Goal: Navigation & Orientation: Find specific page/section

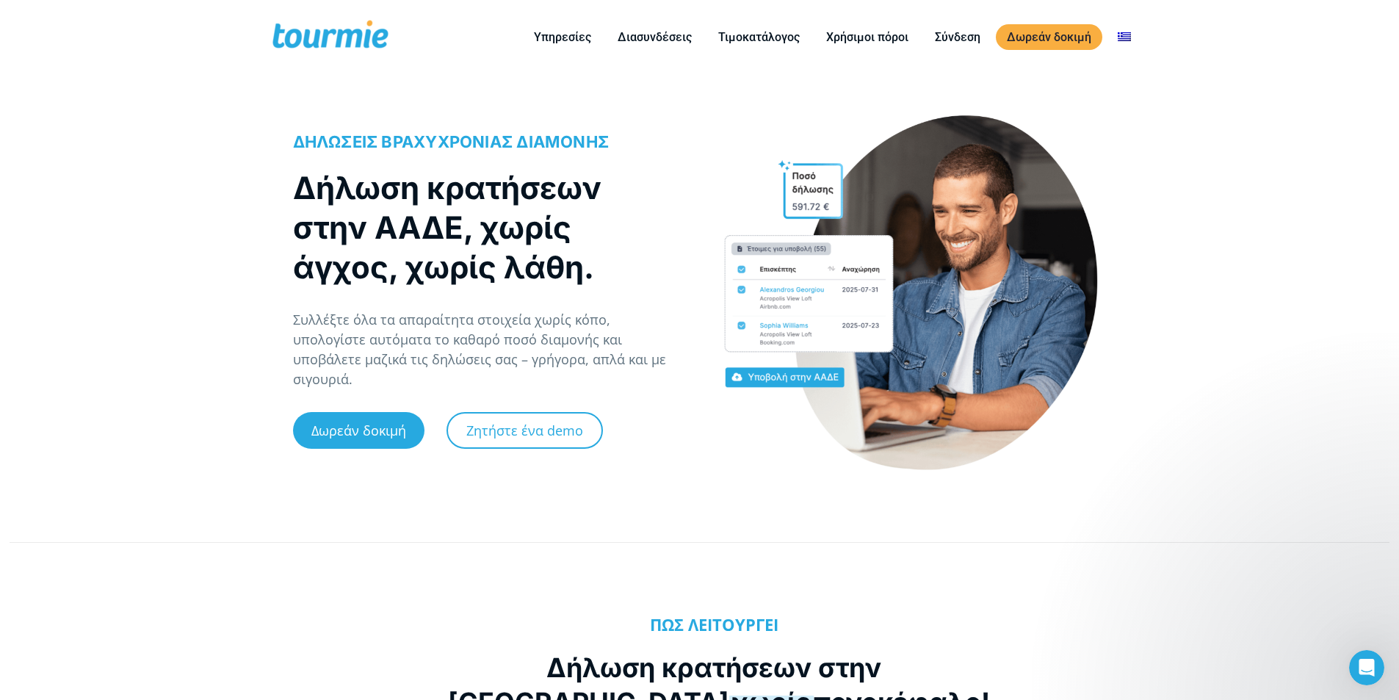
click at [302, 33] on span at bounding box center [330, 37] width 120 height 35
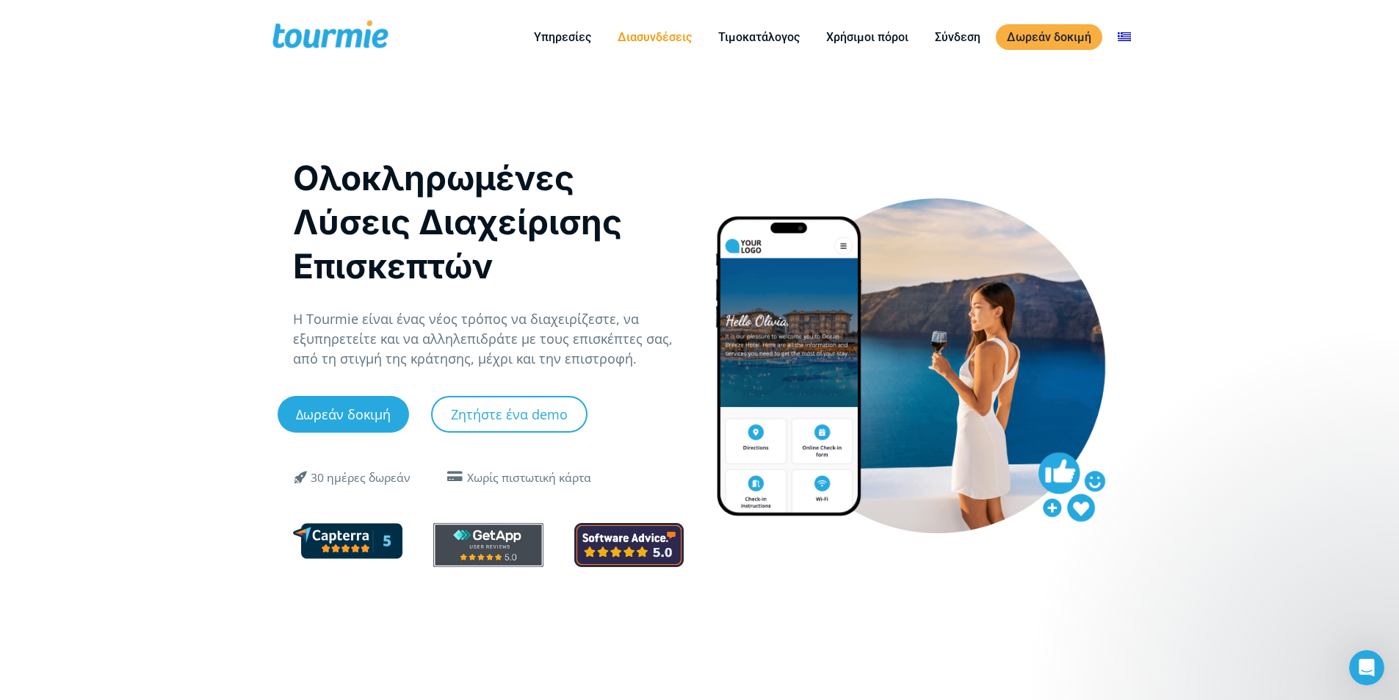
click at [642, 32] on link "Διασυνδέσεις" at bounding box center [654, 37] width 96 height 18
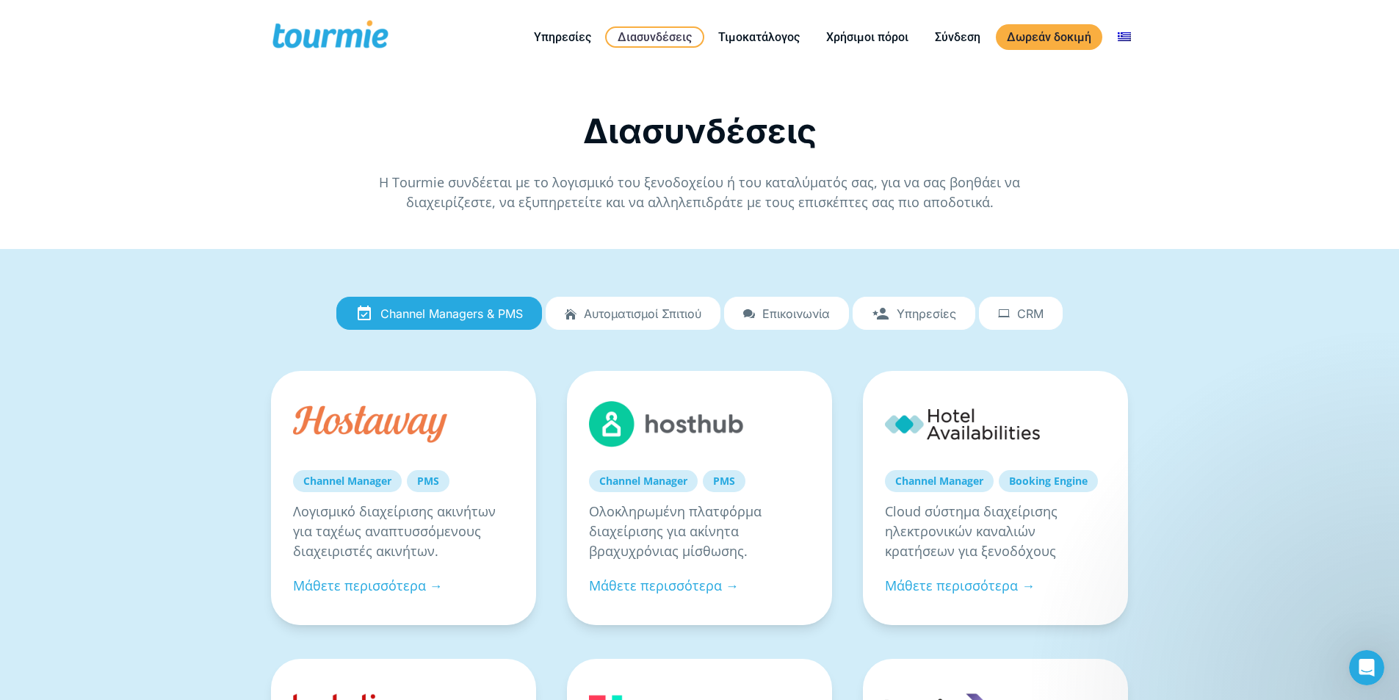
click at [935, 312] on span "Υπηρεσίες" at bounding box center [925, 313] width 59 height 13
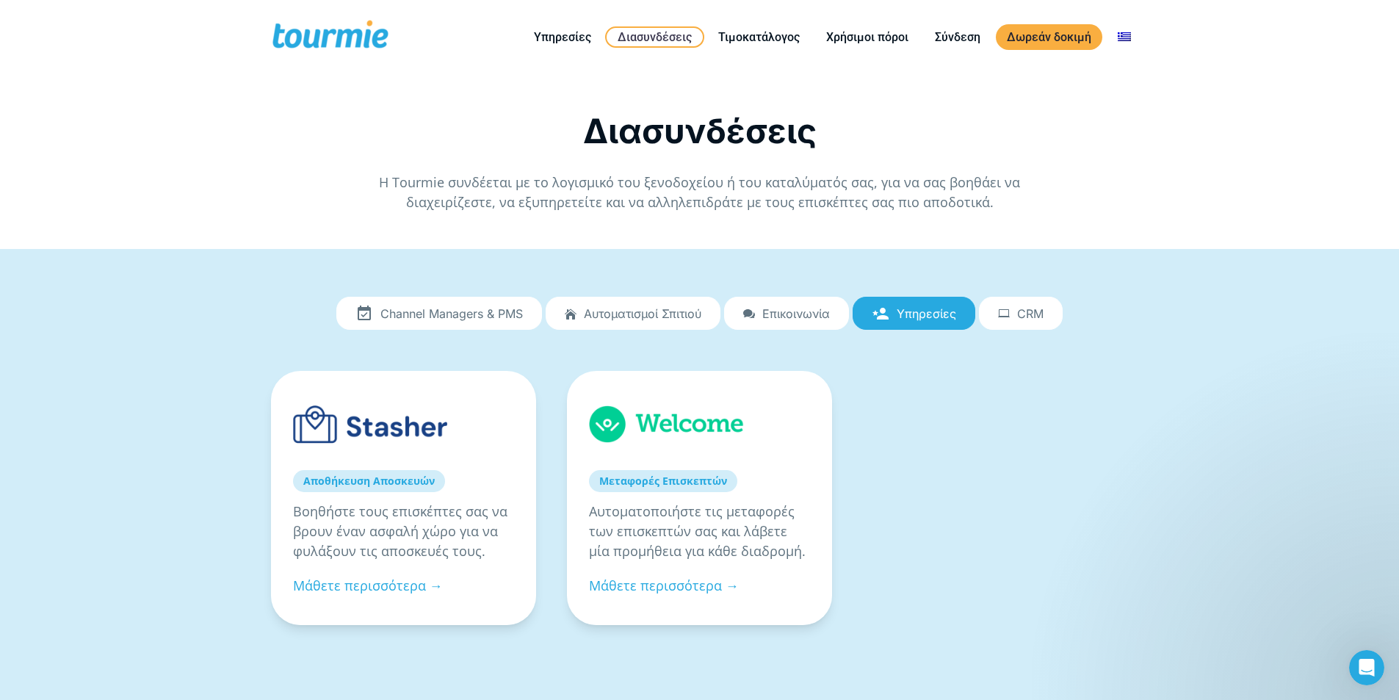
click at [1037, 312] on span "CRM" at bounding box center [1030, 313] width 26 height 13
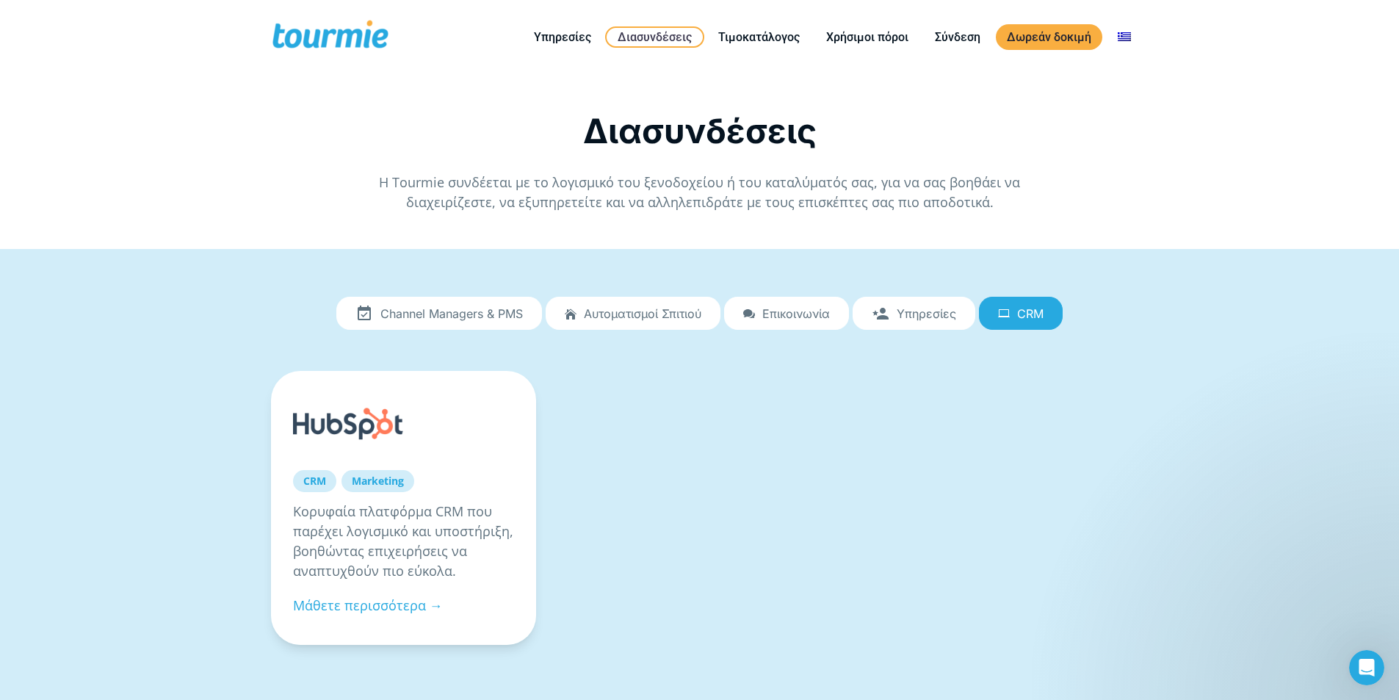
click at [755, 314] on icon at bounding box center [749, 314] width 12 height 0
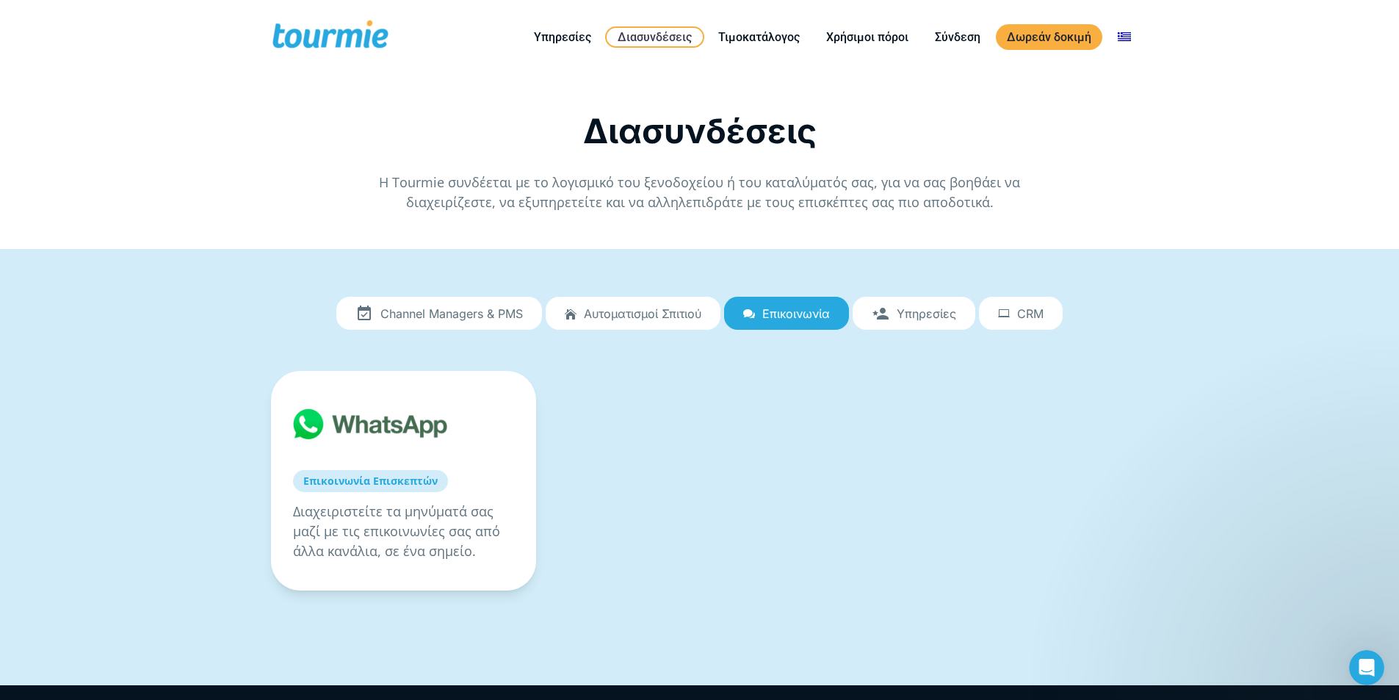
click at [623, 311] on span "Αυτοματισμοί Σπιτιού" at bounding box center [642, 313] width 117 height 13
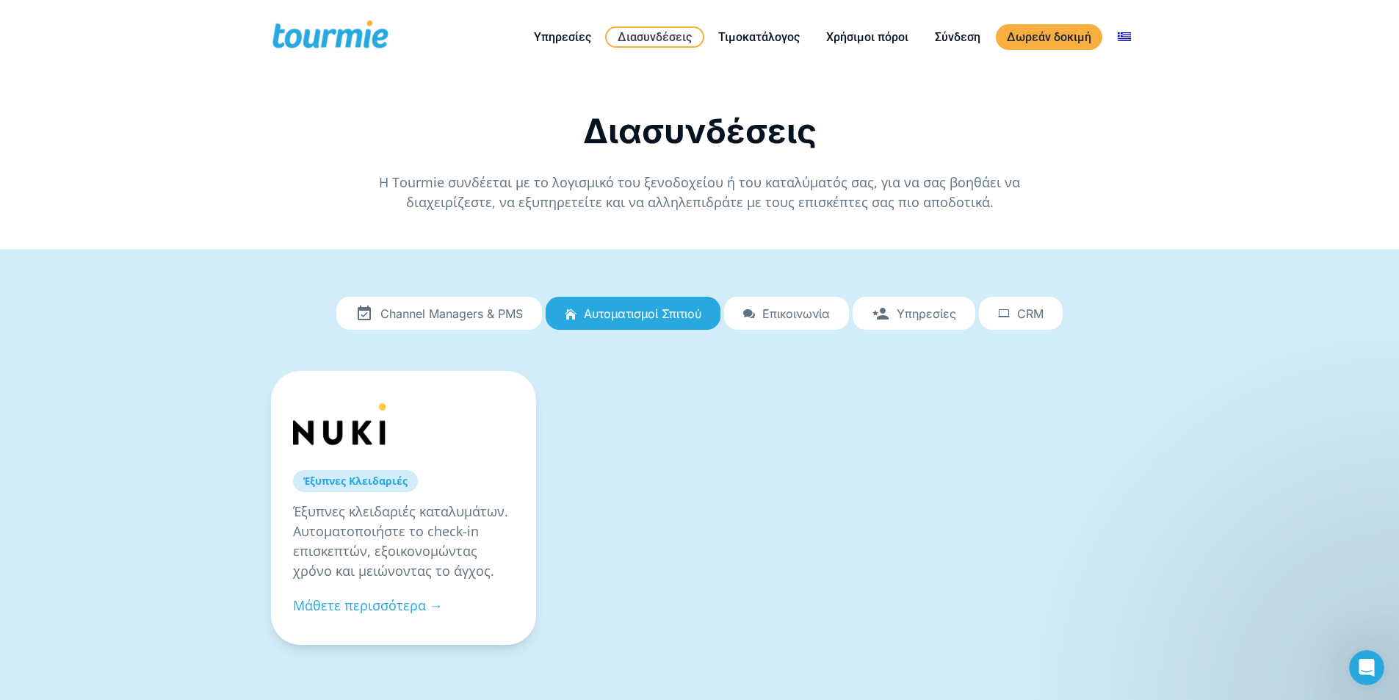
click at [483, 313] on span "Channel Managers & PMS" at bounding box center [451, 313] width 142 height 13
